Goal: Task Accomplishment & Management: Manage account settings

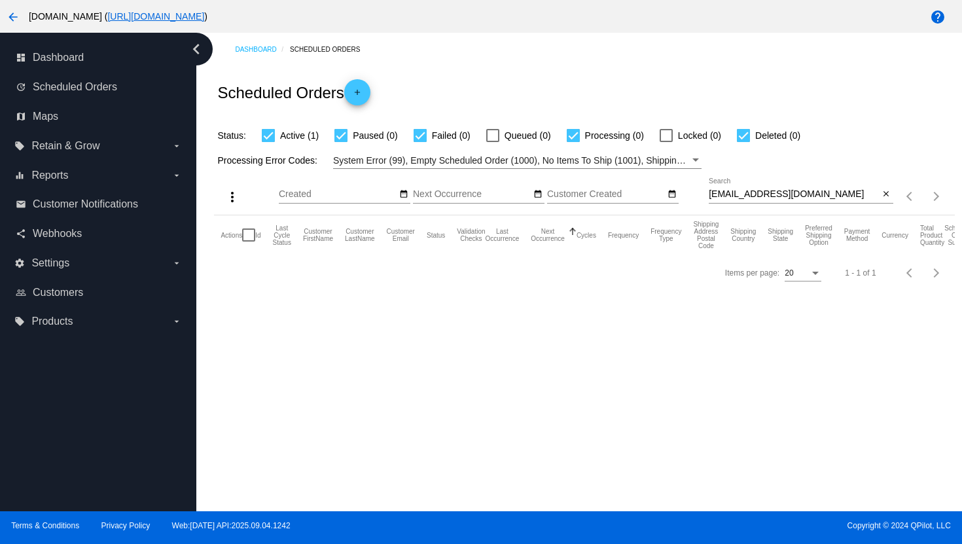
click at [730, 194] on input "[EMAIL_ADDRESS][DOMAIN_NAME]" at bounding box center [794, 194] width 171 height 10
paste input "[EMAIL_ADDRESS]"
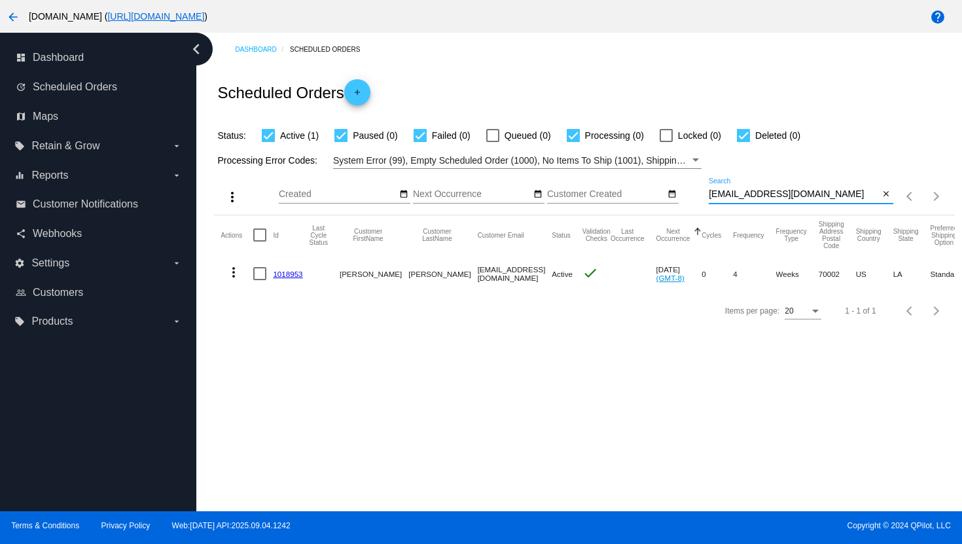
type input "[EMAIL_ADDRESS][DOMAIN_NAME]"
click at [236, 269] on mat-icon "more_vert" at bounding box center [234, 272] width 16 height 16
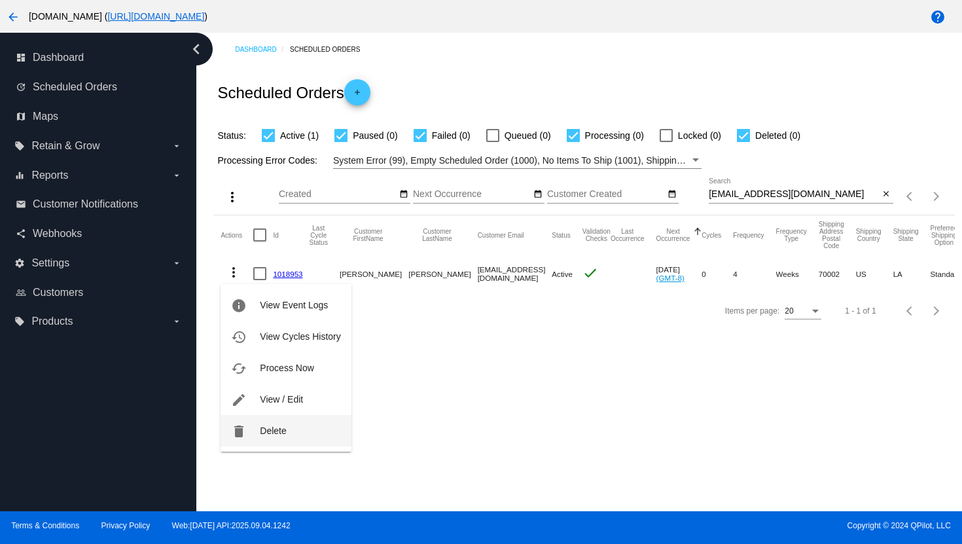
click at [269, 439] on button "delete Delete" at bounding box center [286, 430] width 130 height 31
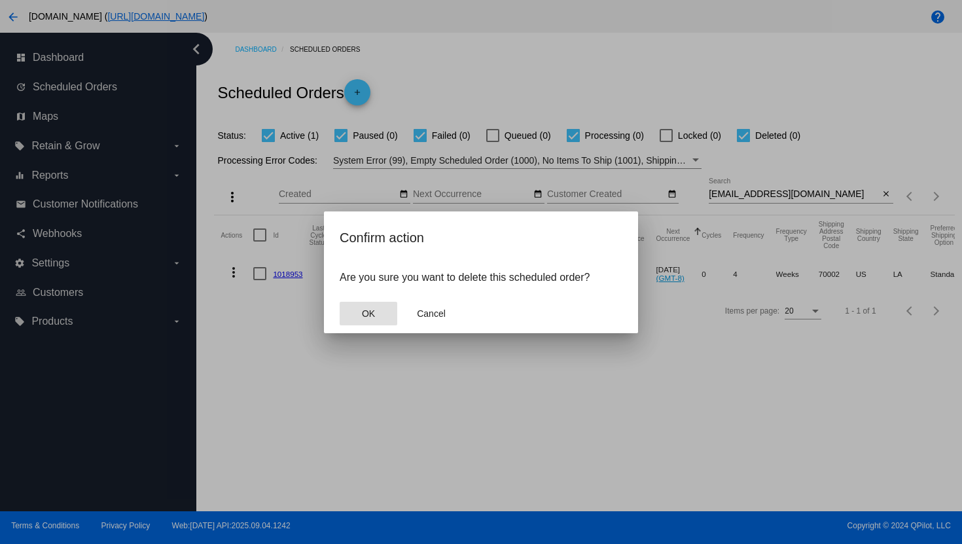
click at [380, 317] on button "OK" at bounding box center [369, 314] width 58 height 24
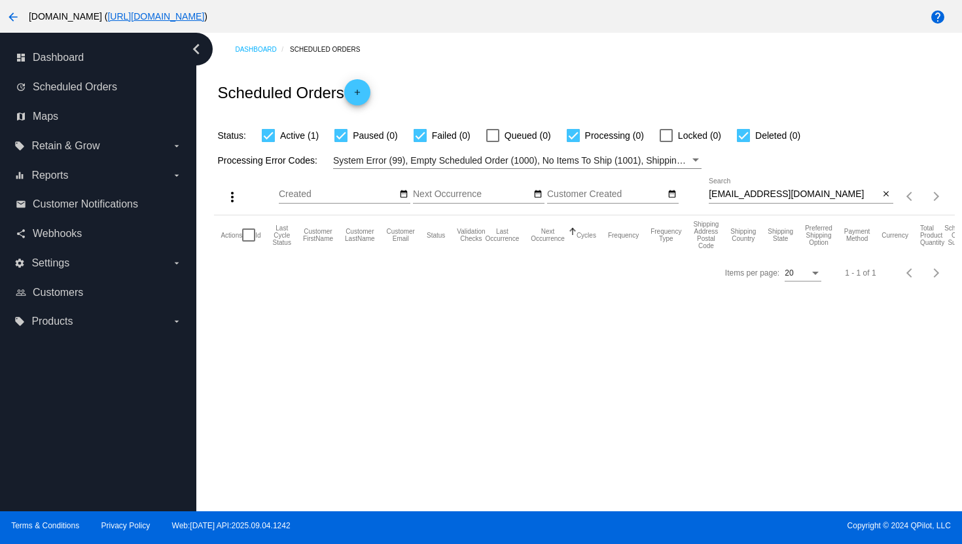
click at [23, 18] on button "arrow_back" at bounding box center [13, 16] width 26 height 26
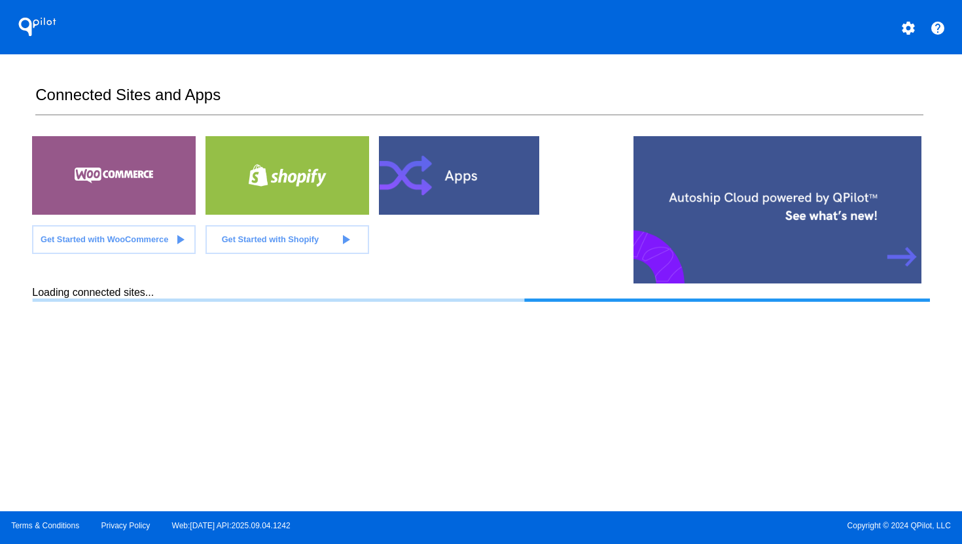
click at [908, 26] on mat-icon "settings" at bounding box center [909, 28] width 16 height 16
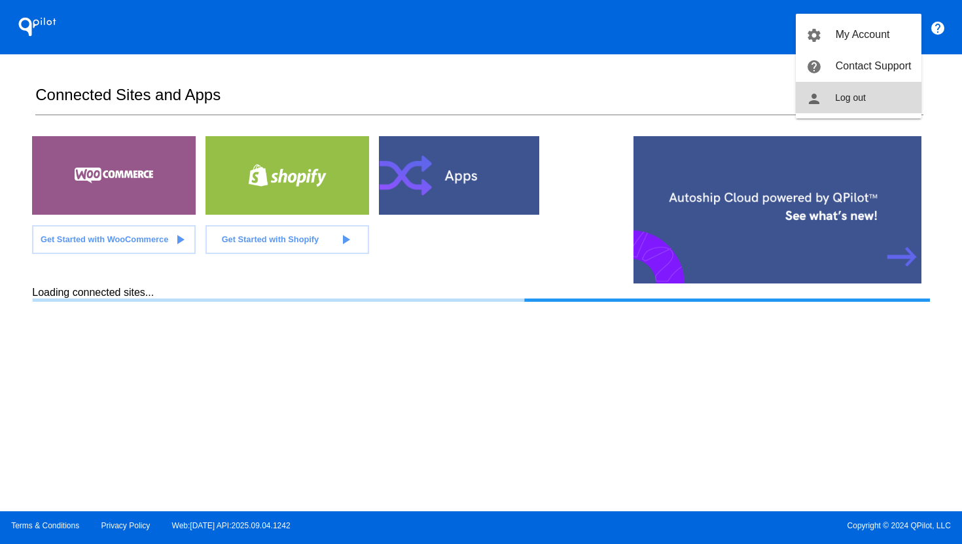
click at [885, 109] on button "person Log out" at bounding box center [859, 97] width 126 height 31
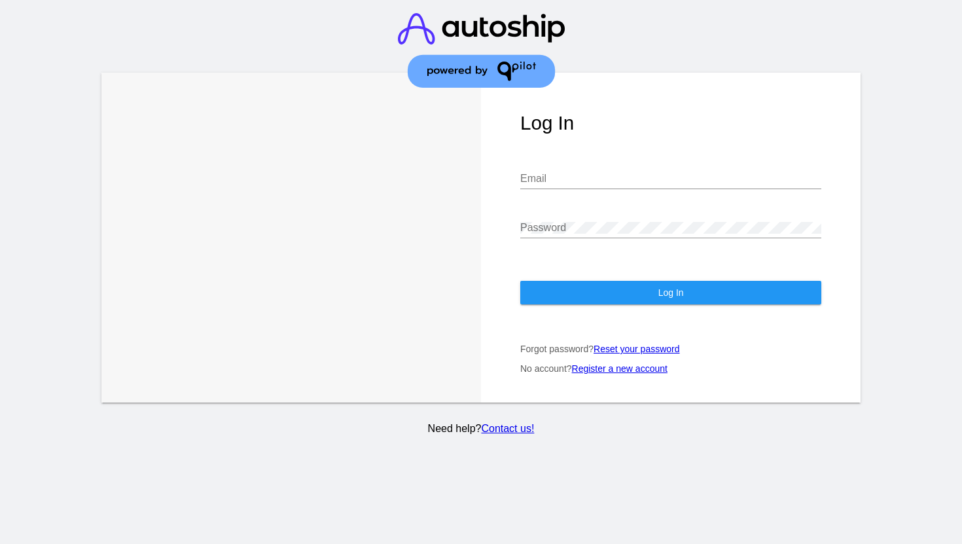
click at [676, 180] on input "Email" at bounding box center [670, 179] width 301 height 12
type input "[PERSON_NAME][EMAIL_ADDRESS][DOMAIN_NAME]"
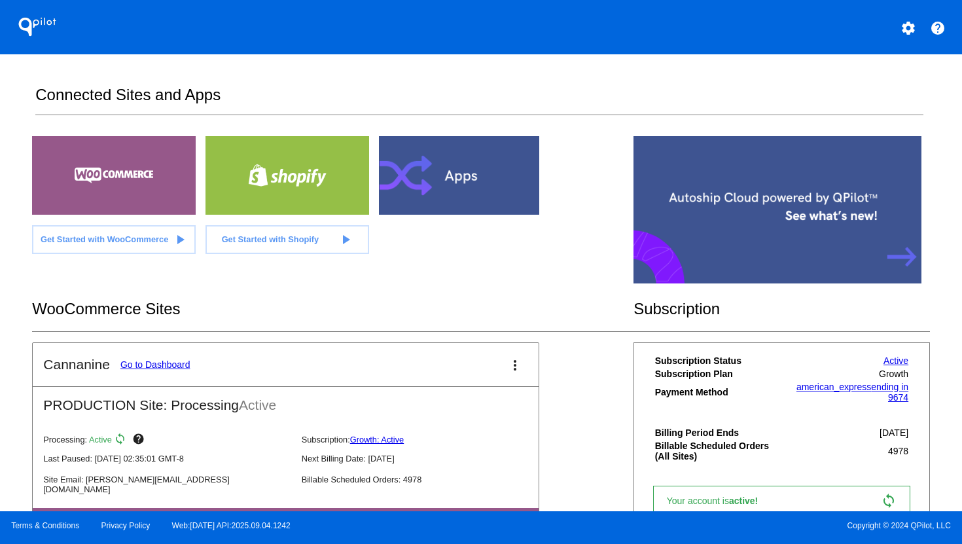
click at [178, 365] on link "Go to Dashboard" at bounding box center [155, 364] width 70 height 10
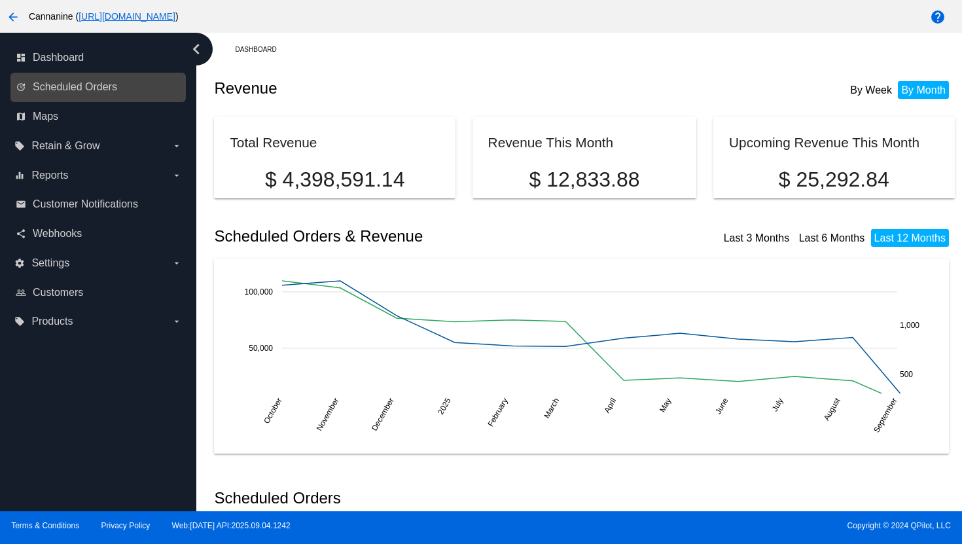
click at [84, 96] on link "update Scheduled Orders" at bounding box center [99, 87] width 166 height 21
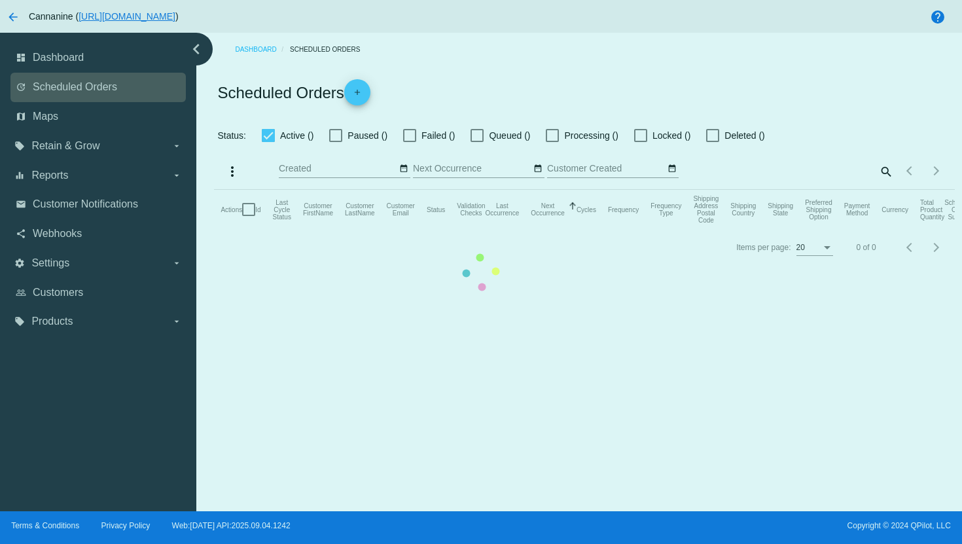
checkbox input "true"
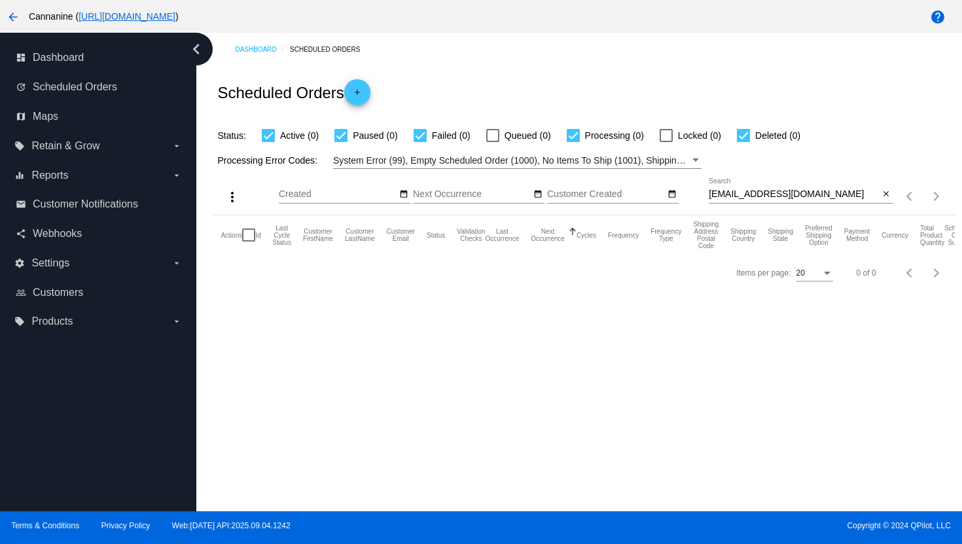
click at [777, 191] on input "[EMAIL_ADDRESS][DOMAIN_NAME]" at bounding box center [794, 194] width 171 height 10
paste input "[EMAIL_ADDRESS]"
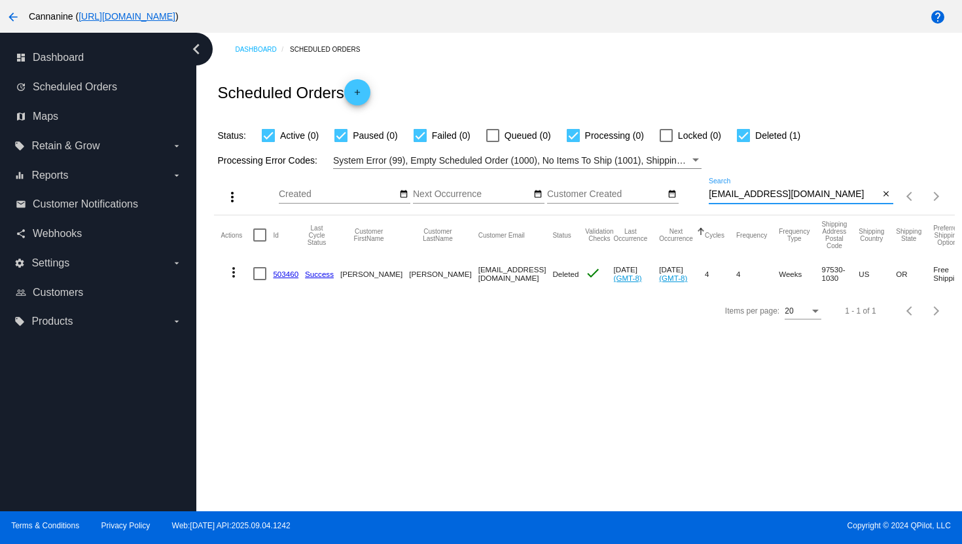
type input "[EMAIL_ADDRESS][DOMAIN_NAME]"
